Goal: Transaction & Acquisition: Obtain resource

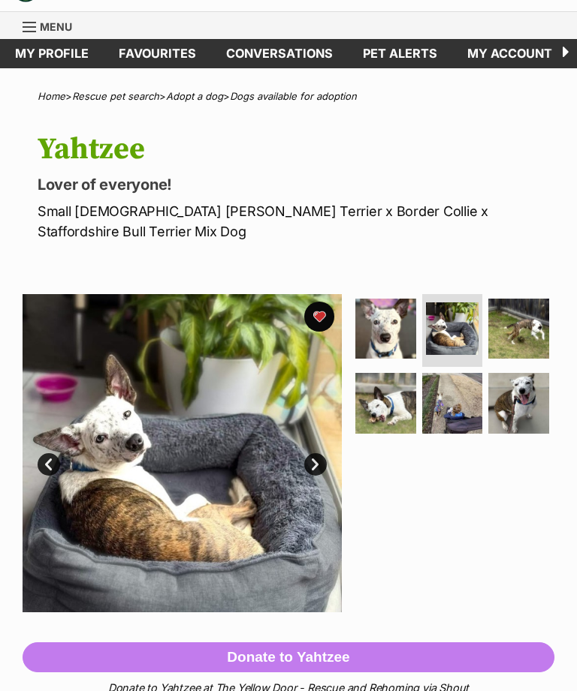
click at [535, 321] on img at bounding box center [518, 329] width 61 height 61
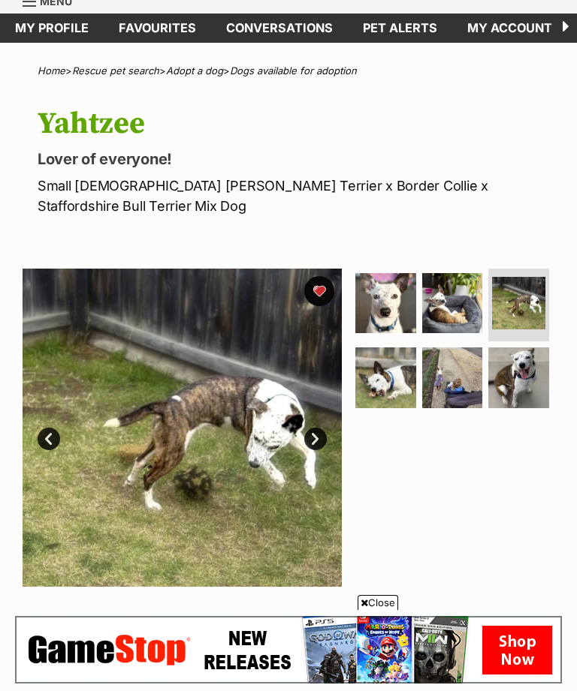
click at [465, 366] on img at bounding box center [452, 378] width 61 height 61
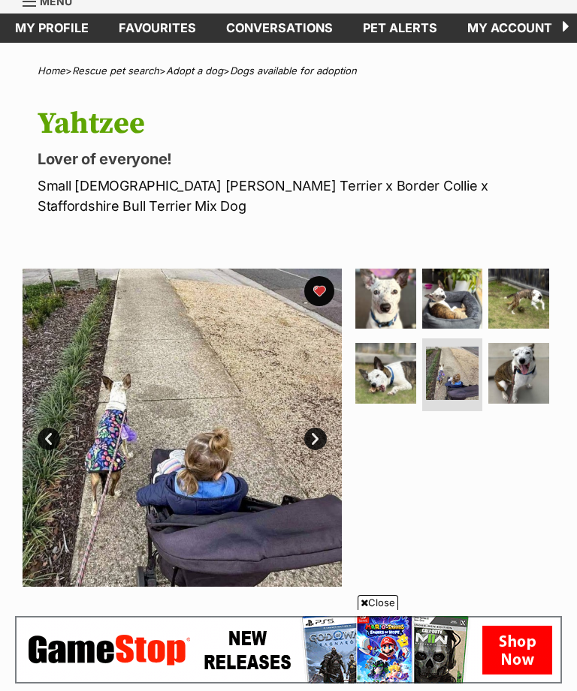
click at [532, 361] on img at bounding box center [518, 373] width 61 height 61
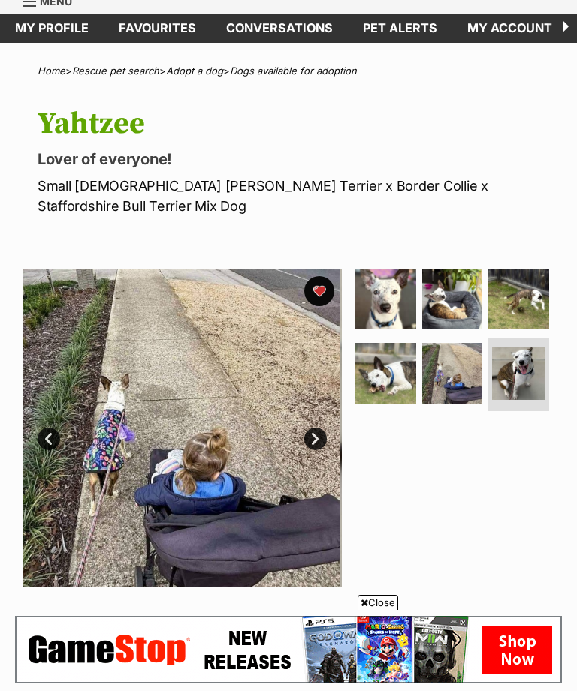
click at [515, 357] on img at bounding box center [518, 373] width 53 height 53
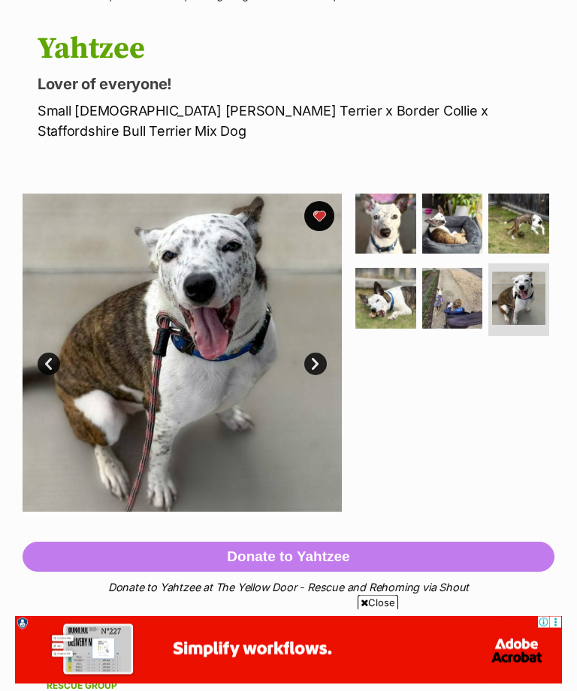
scroll to position [127, 0]
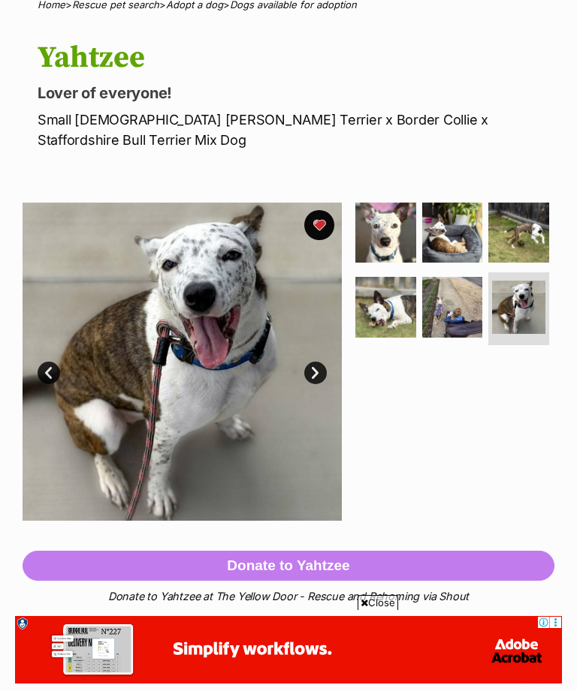
click at [459, 234] on img at bounding box center [452, 233] width 61 height 61
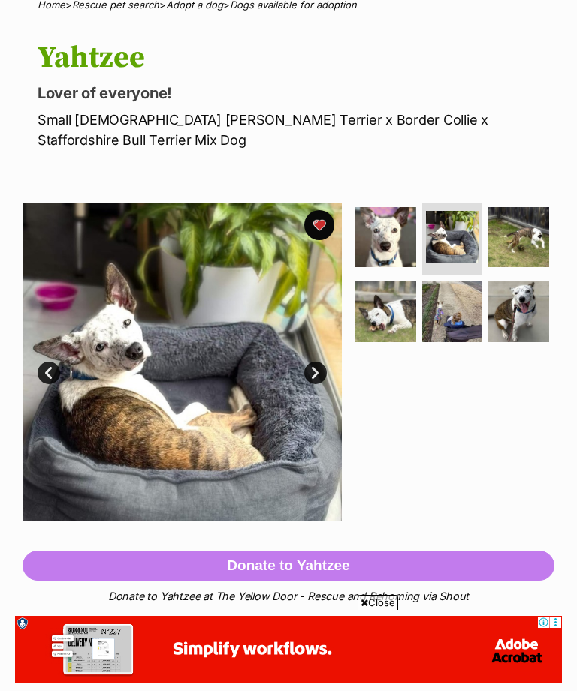
click at [396, 244] on img at bounding box center [385, 237] width 61 height 61
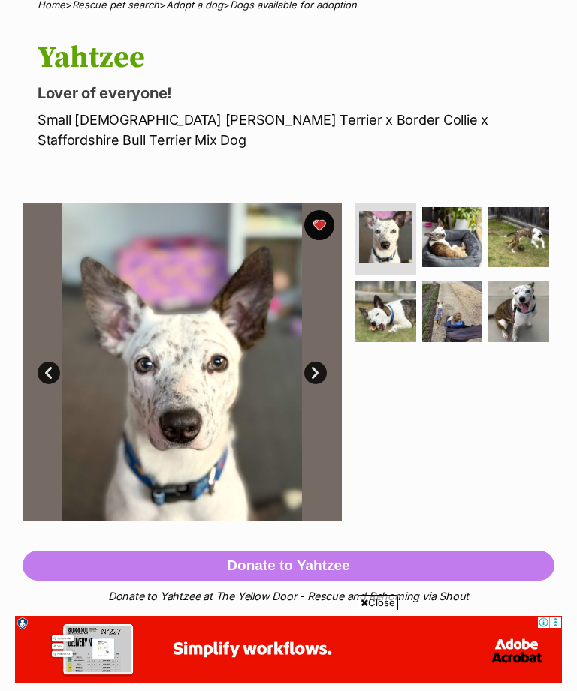
click at [398, 309] on img at bounding box center [385, 312] width 61 height 61
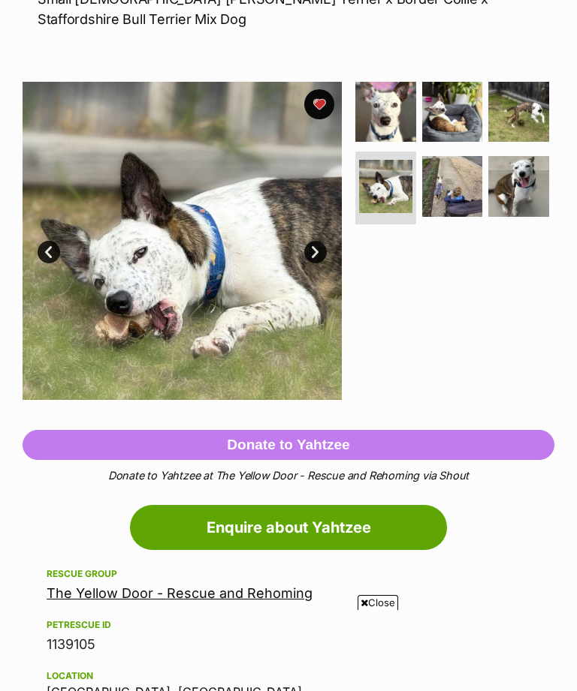
scroll to position [152, 0]
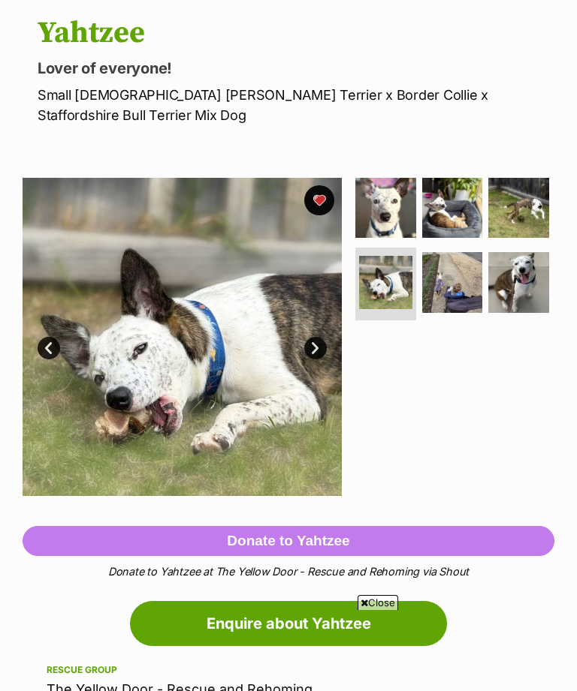
click at [464, 271] on img at bounding box center [452, 282] width 61 height 61
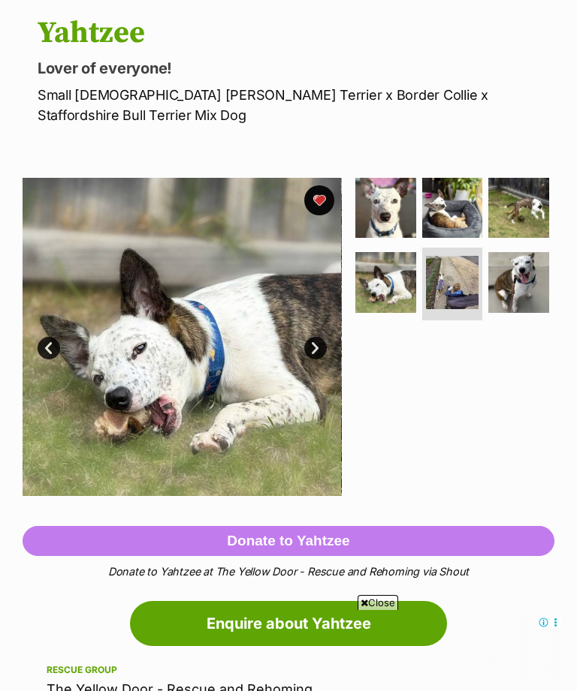
scroll to position [0, 0]
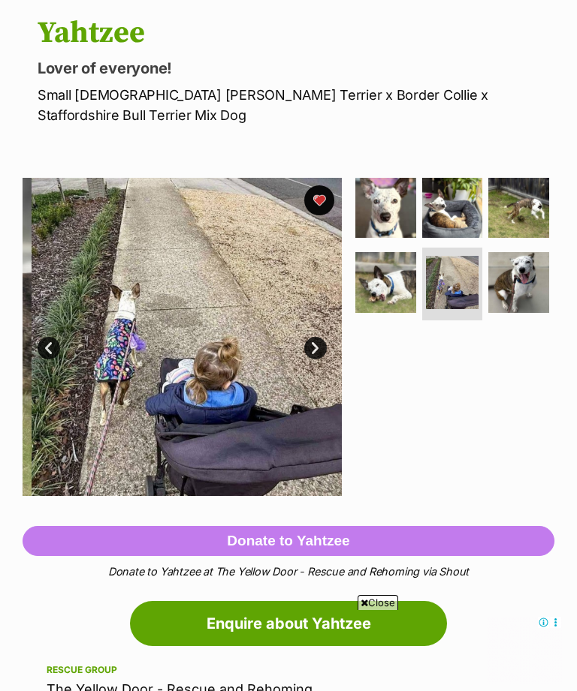
click at [532, 277] on img at bounding box center [518, 282] width 61 height 61
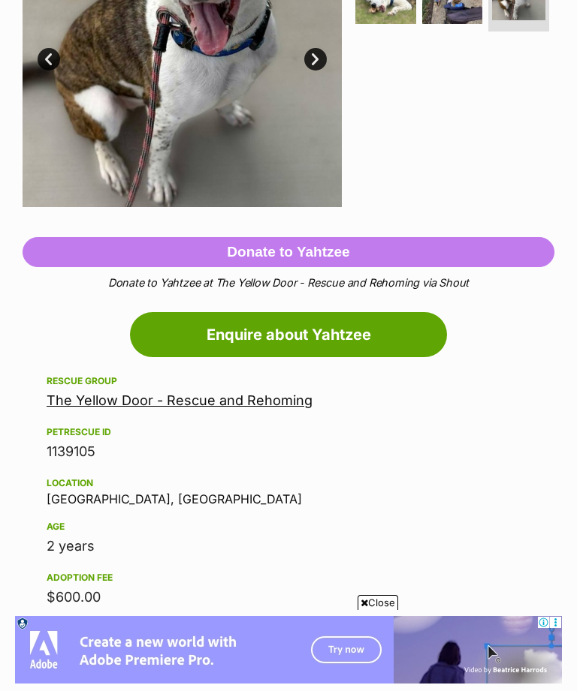
scroll to position [440, 0]
click at [378, 327] on link "Enquire about Yahtzee" at bounding box center [288, 335] width 317 height 45
